Goal: Find specific page/section: Find specific page/section

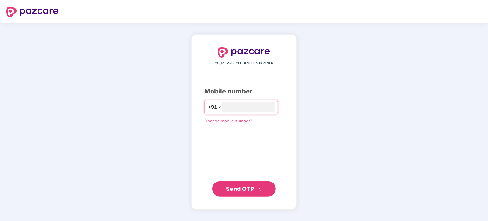
type input "**********"
click at [242, 185] on span "Send OTP" at bounding box center [240, 188] width 28 height 7
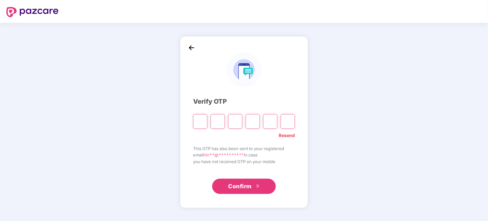
type input "*"
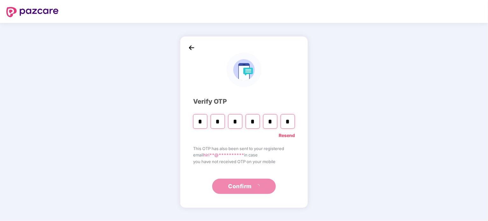
type input "*"
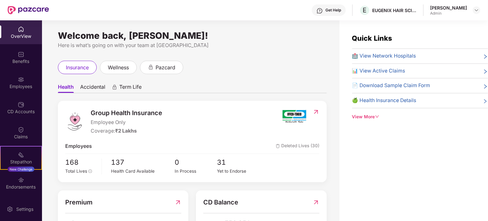
click at [323, 11] on img at bounding box center [319, 11] width 6 height 6
click at [227, 66] on div "insurance wellness pazcard" at bounding box center [192, 67] width 269 height 13
click at [369, 115] on div "View More" at bounding box center [420, 117] width 136 height 7
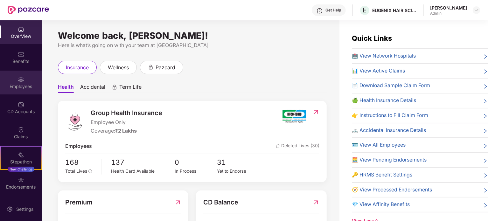
click at [22, 84] on div "Employees" at bounding box center [21, 86] width 42 height 6
